Goal: Information Seeking & Learning: Learn about a topic

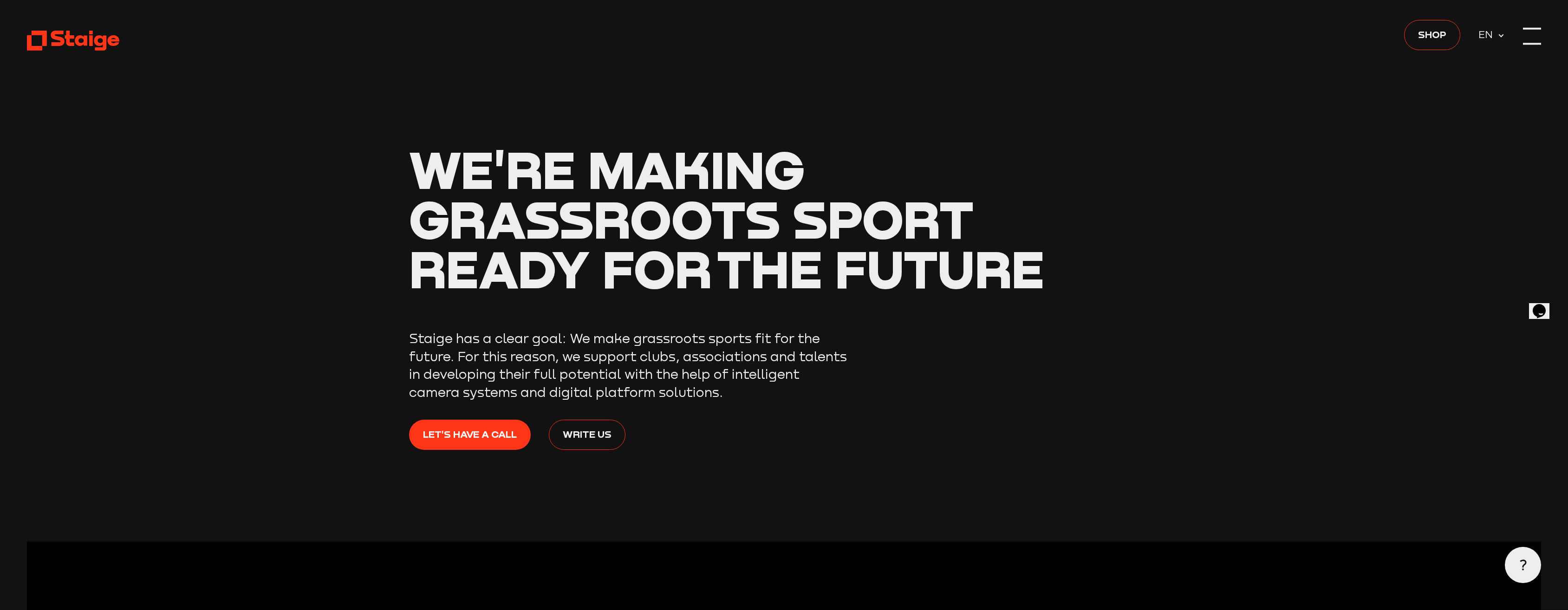
click at [1533, 35] on div at bounding box center [1532, 36] width 18 height 18
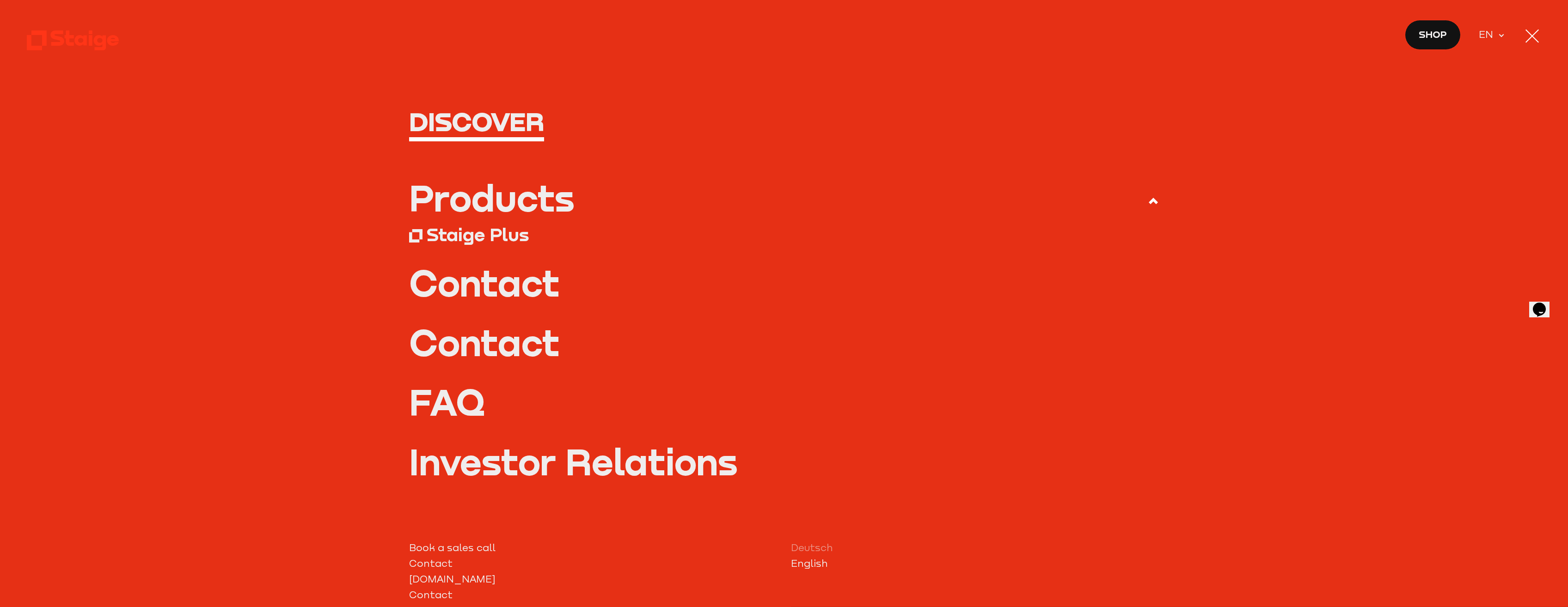
click at [527, 200] on div "Products" at bounding box center [492, 198] width 166 height 36
click at [0, 0] on input "Products" at bounding box center [0, 0] width 0 height 0
click at [505, 237] on div "Staige Plus" at bounding box center [478, 234] width 102 height 23
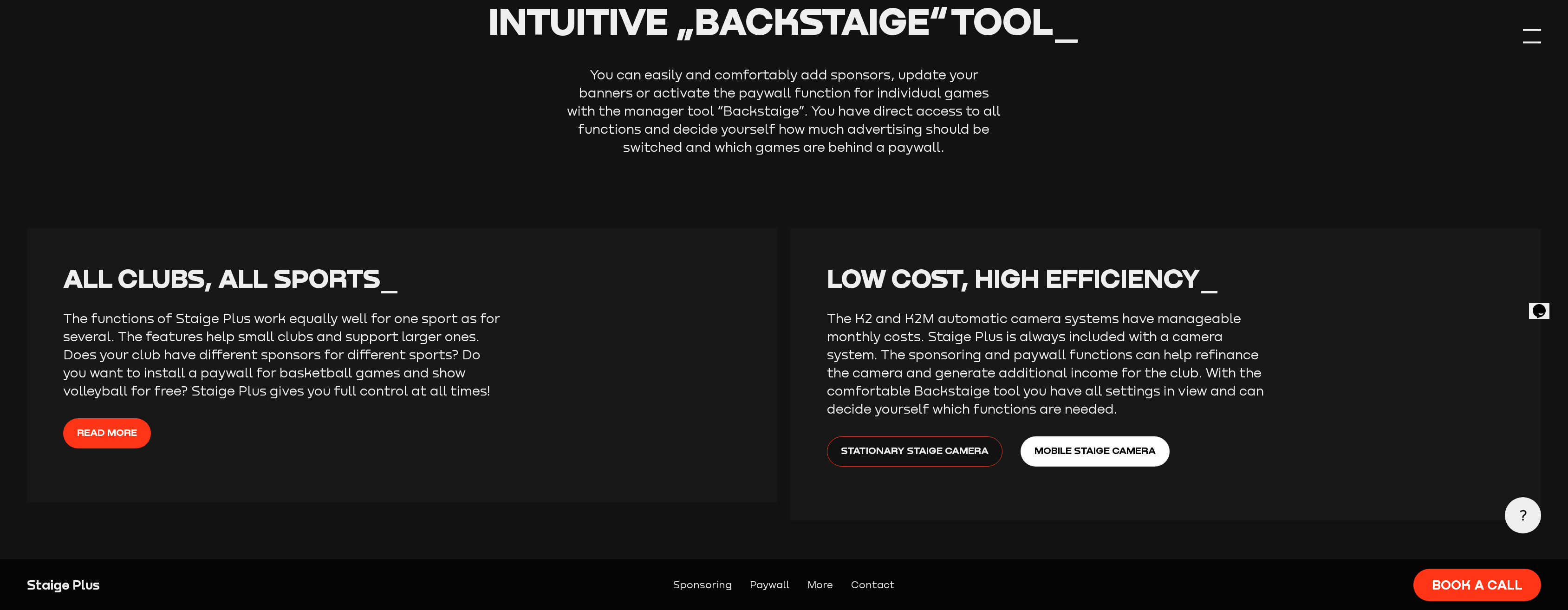
scroll to position [1931, 0]
drag, startPoint x: 0, startPoint y: 0, endPoint x: 931, endPoint y: 331, distance: 988.1
click at [947, 197] on section "Easily manage settings with the intuitive „Backstaige“ tool_ You can easily and…" at bounding box center [784, 98] width 1514 height 262
click at [981, 449] on span "Stationary Staige Camera" at bounding box center [914, 451] width 148 height 16
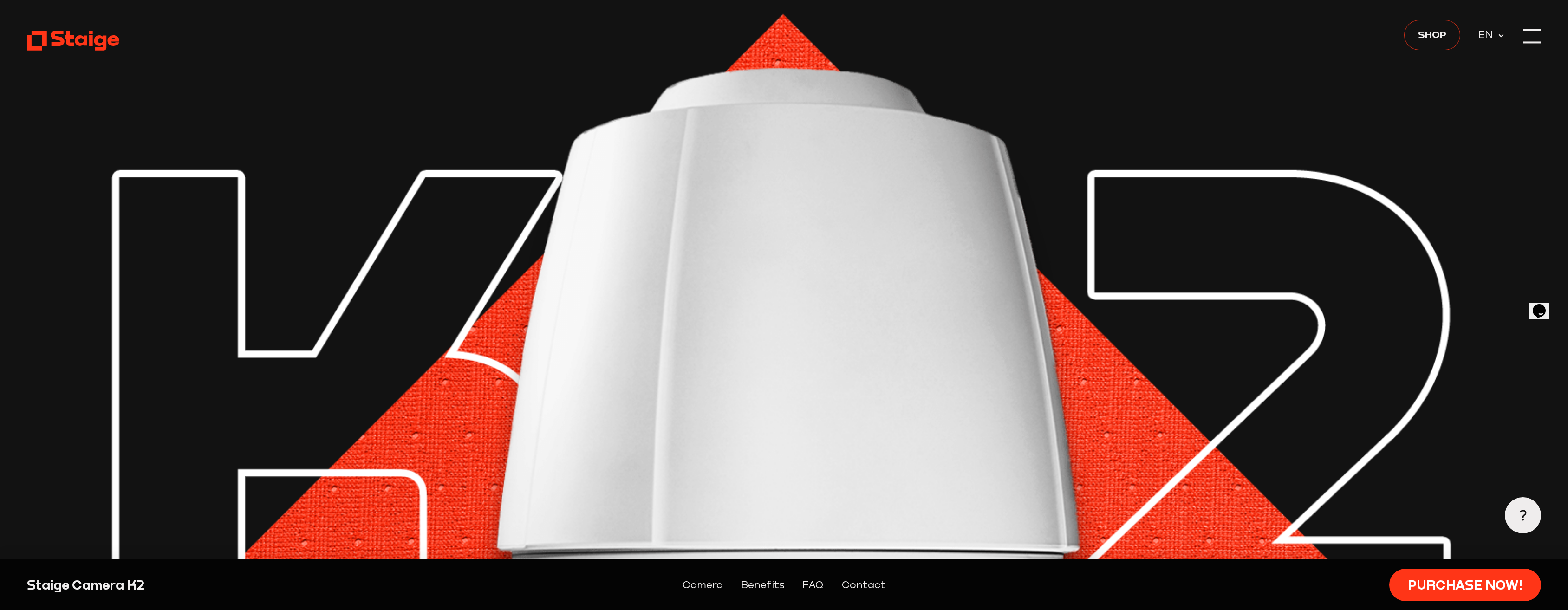
click at [1438, 36] on span "Shop" at bounding box center [1432, 35] width 28 height 16
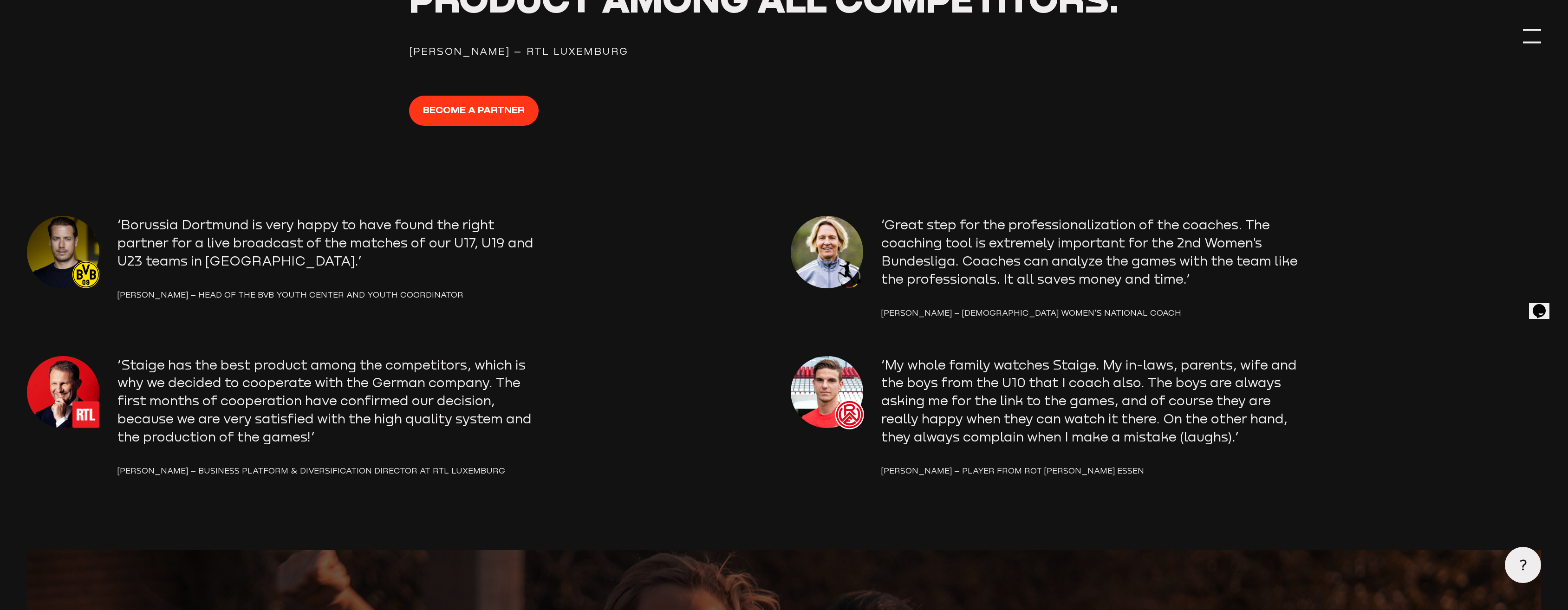
scroll to position [1896, 0]
click at [473, 517] on section "‘Borussia Dortmund is very happy to have found the right partner for a live bro…" at bounding box center [784, 383] width 1514 height 334
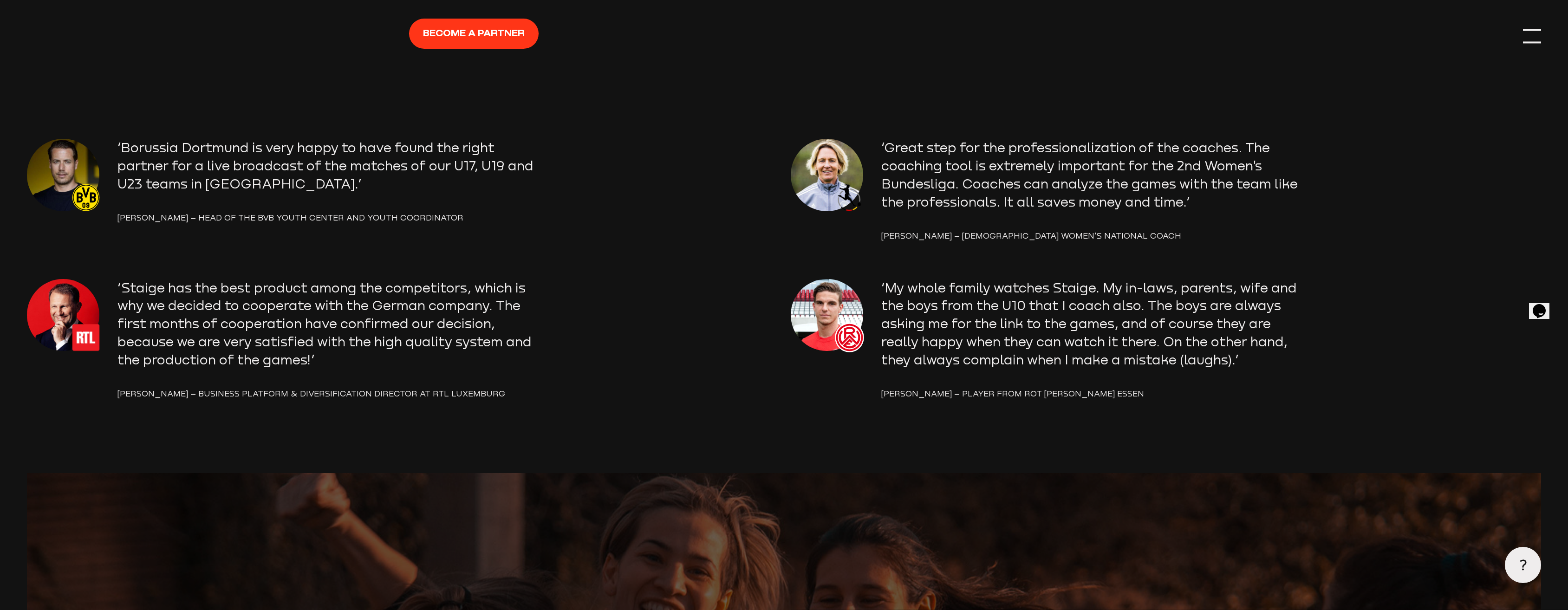
scroll to position [1966, 0]
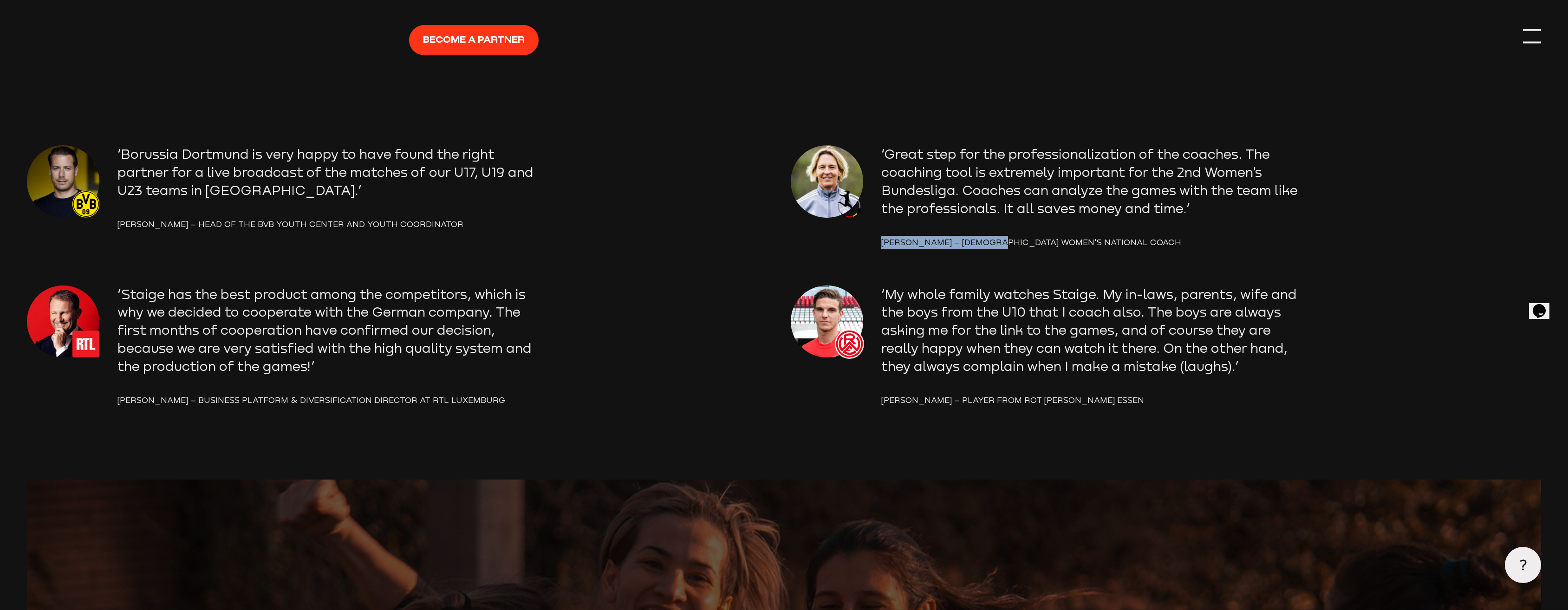
drag, startPoint x: 884, startPoint y: 244, endPoint x: 1012, endPoint y: 245, distance: 128.0
click at [1012, 245] on div "Martina Voss-Tecklenburg – German women's national coach" at bounding box center [1211, 243] width 659 height 14
copy div "Martina Voss-Tecklenburg"
